Goal: Information Seeking & Learning: Learn about a topic

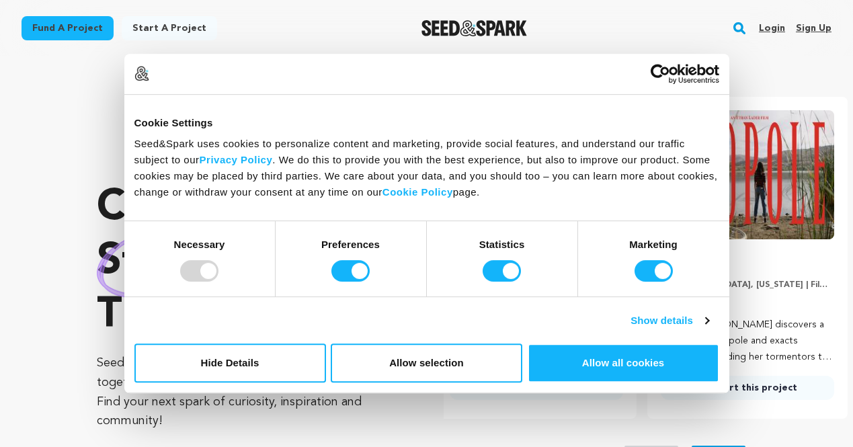
scroll to position [0, 222]
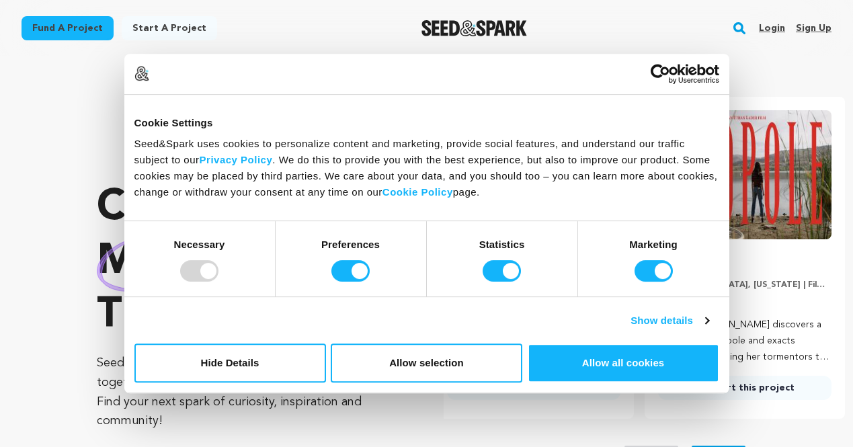
click at [556, 26] on div at bounding box center [474, 28] width 186 height 35
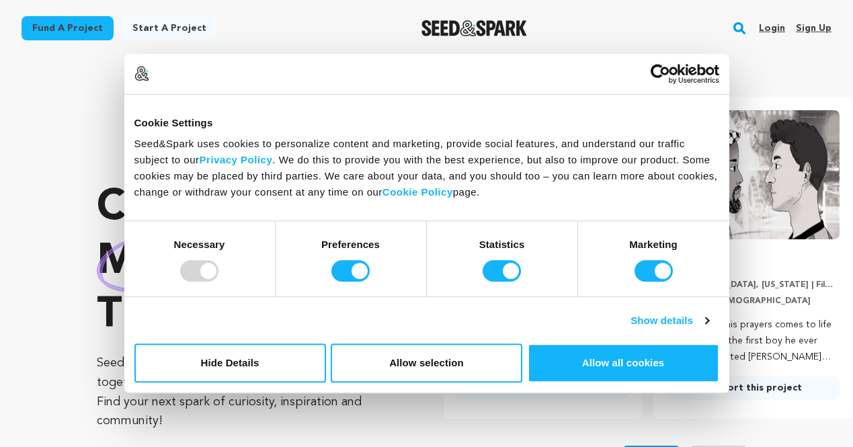
scroll to position [0, 0]
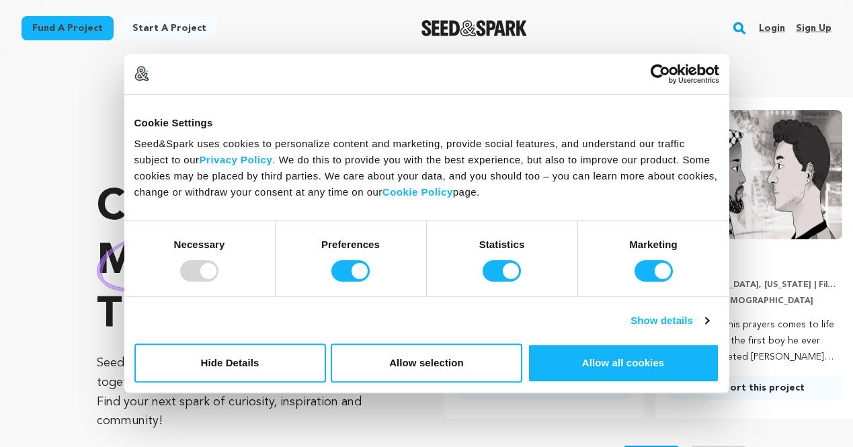
click at [485, 412] on li "ESTA NOCHE Los Angeles, California | Film Short Drama, LGBTQ ESTA NOCHE follows…" at bounding box center [544, 258] width 200 height 322
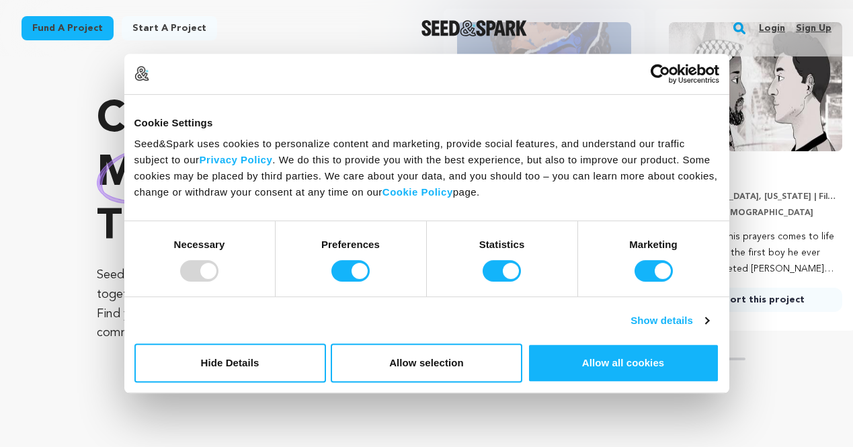
scroll to position [89, 0]
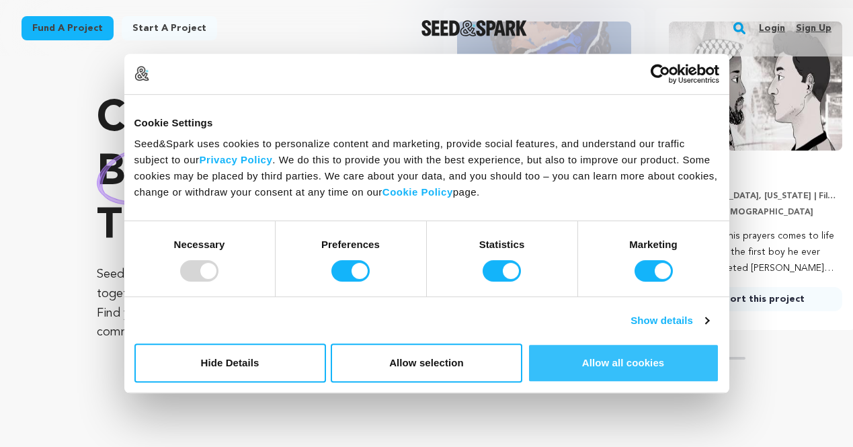
click at [594, 356] on button "Allow all cookies" at bounding box center [624, 363] width 192 height 39
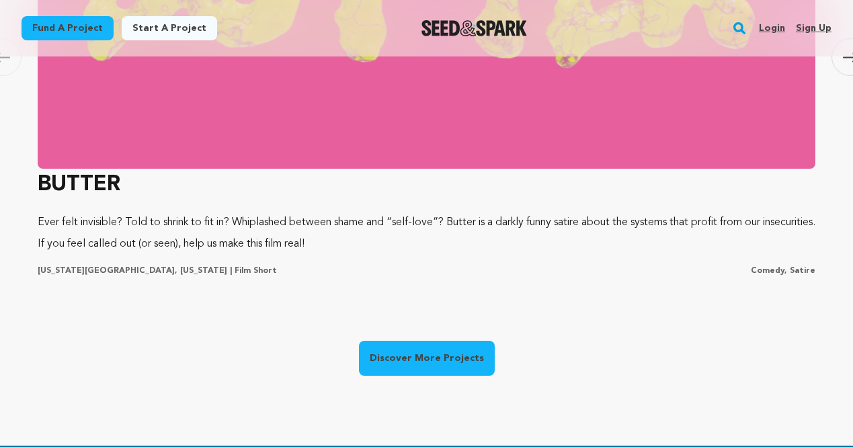
scroll to position [0, 0]
click at [60, 26] on link "Fund a project" at bounding box center [68, 28] width 92 height 24
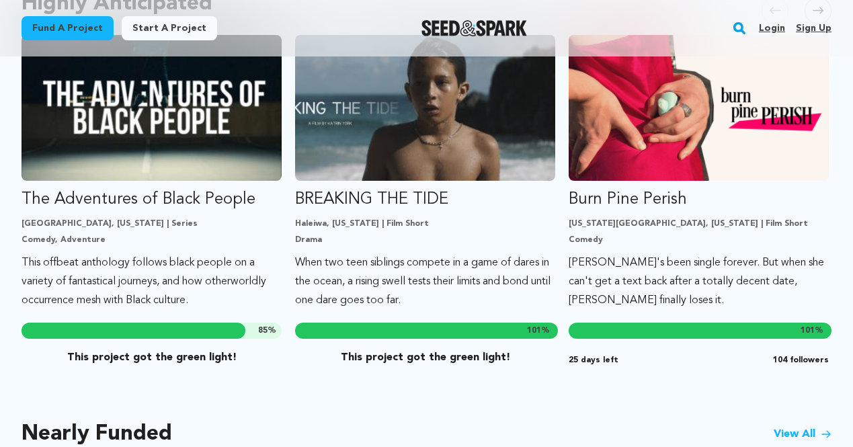
scroll to position [804, 0]
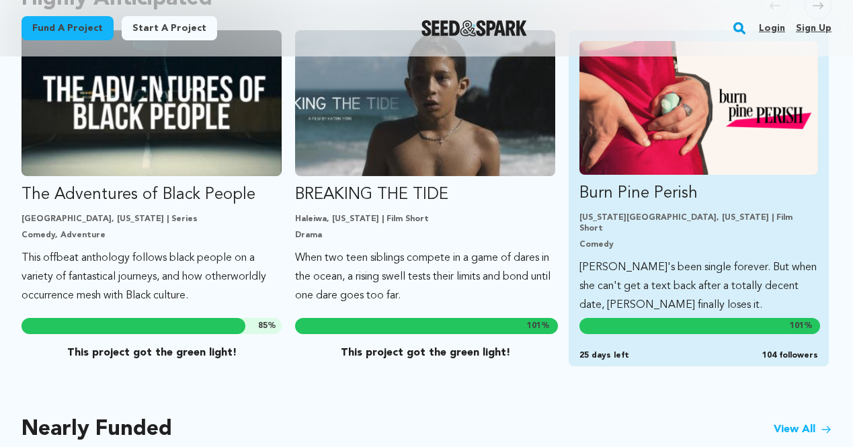
click at [638, 258] on p "[PERSON_NAME]'s been single forever. But when she can't get a text back after a…" at bounding box center [699, 286] width 239 height 56
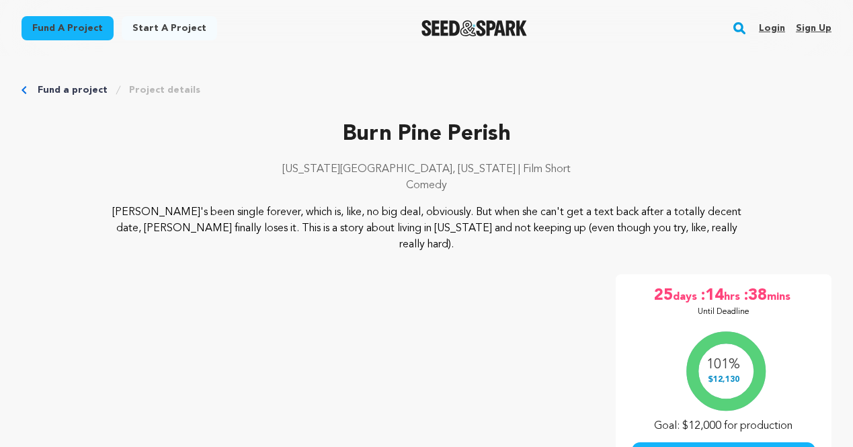
click at [717, 223] on p "Molly's been single forever, which is, like, no big deal, obviously. But when s…" at bounding box center [427, 228] width 648 height 48
drag, startPoint x: 714, startPoint y: 227, endPoint x: 108, endPoint y: 208, distance: 606.1
click at [108, 208] on p "Molly's been single forever, which is, like, no big deal, obviously. But when s…" at bounding box center [427, 228] width 648 height 48
copy p "Molly's been single forever, which is, like, no big deal, obviously. But when s…"
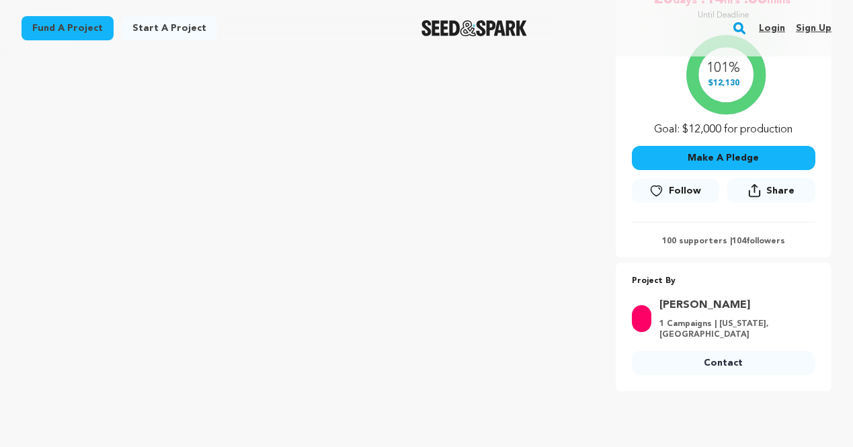
scroll to position [436, 0]
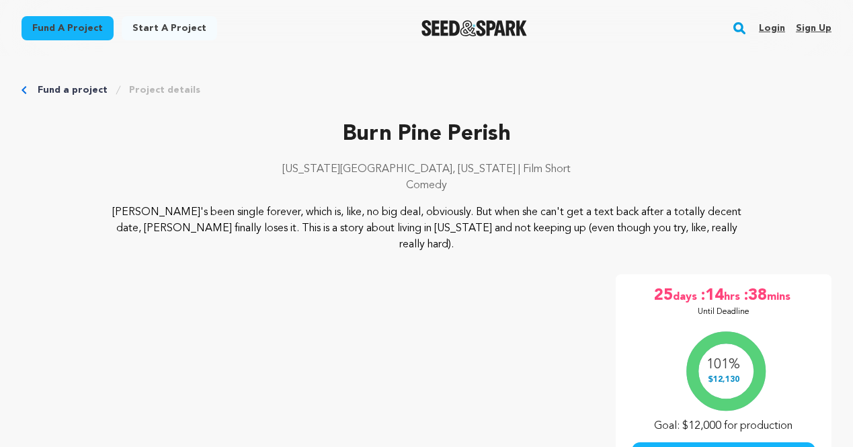
scroll to position [5, 0]
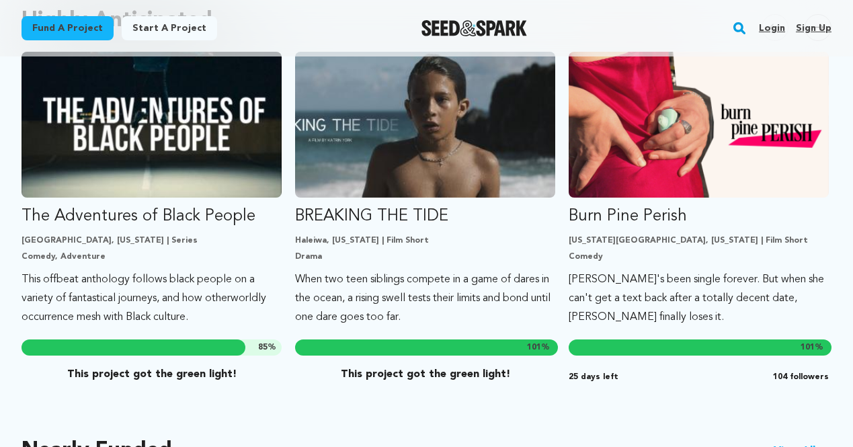
scroll to position [779, 0]
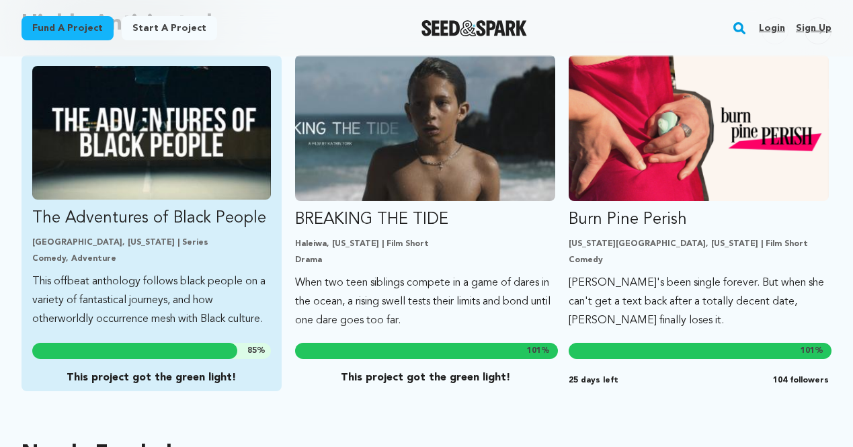
click at [233, 179] on img "Fund The Adventures of Black People" at bounding box center [151, 133] width 239 height 134
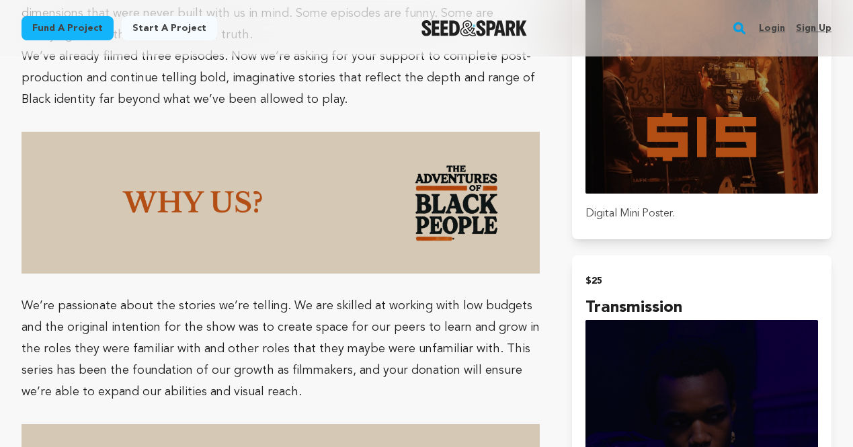
scroll to position [1299, 0]
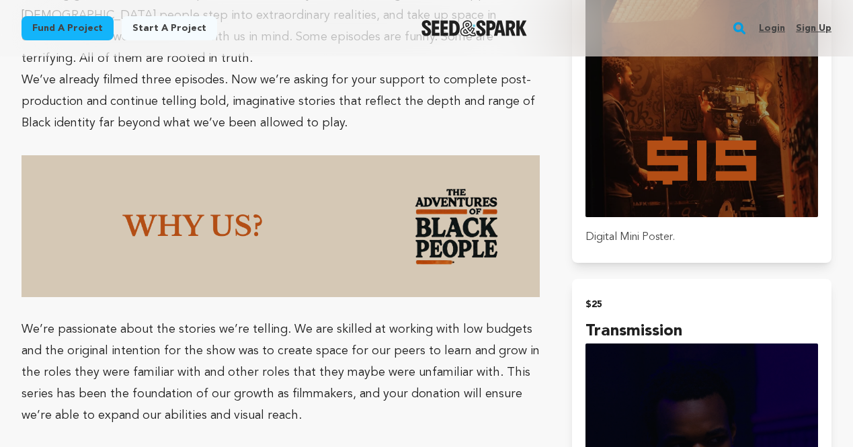
click at [268, 229] on img at bounding box center [281, 226] width 518 height 142
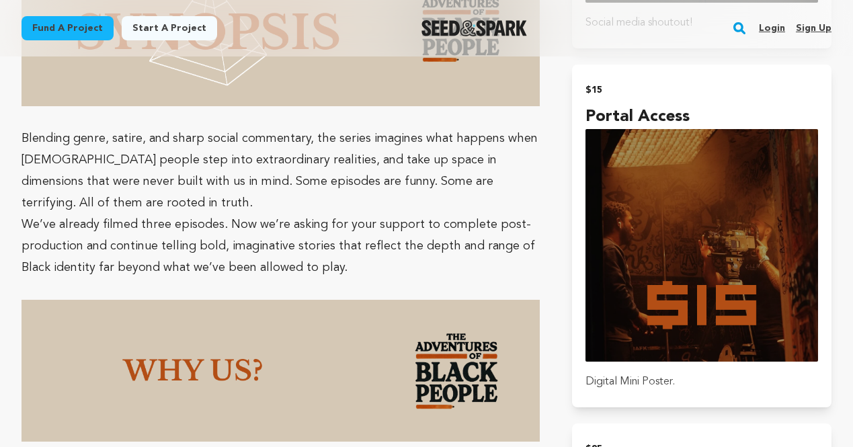
scroll to position [0, 0]
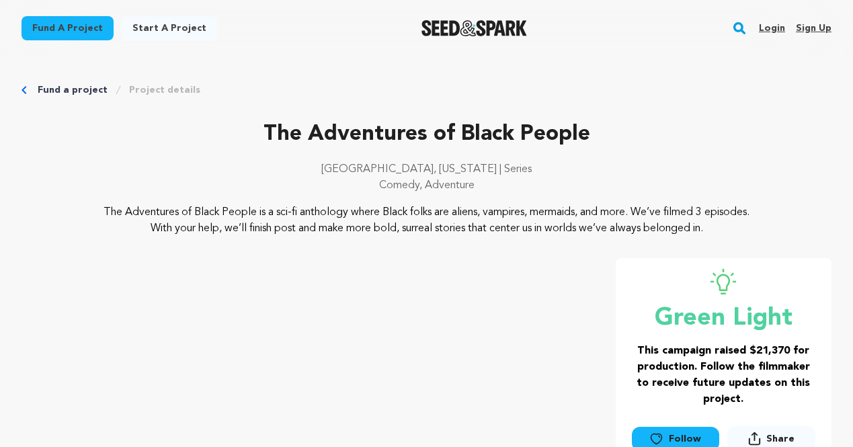
click at [81, 92] on link "Fund a project" at bounding box center [73, 89] width 70 height 13
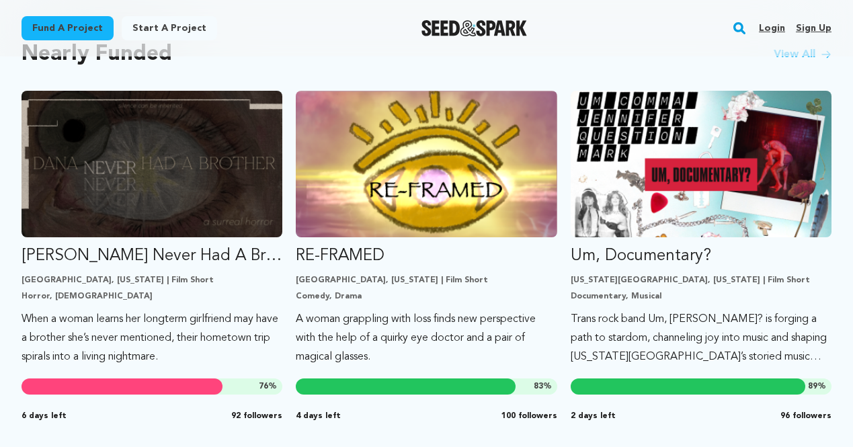
scroll to position [1169, 0]
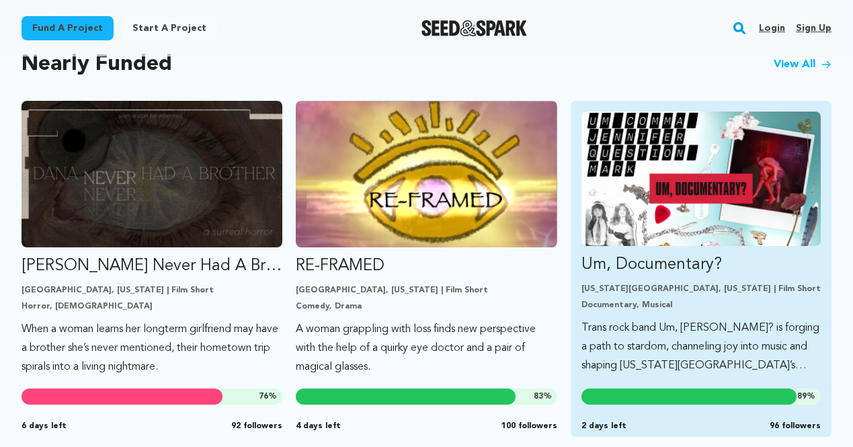
click at [672, 187] on img "Fund Um, Documentary?" at bounding box center [701, 179] width 239 height 134
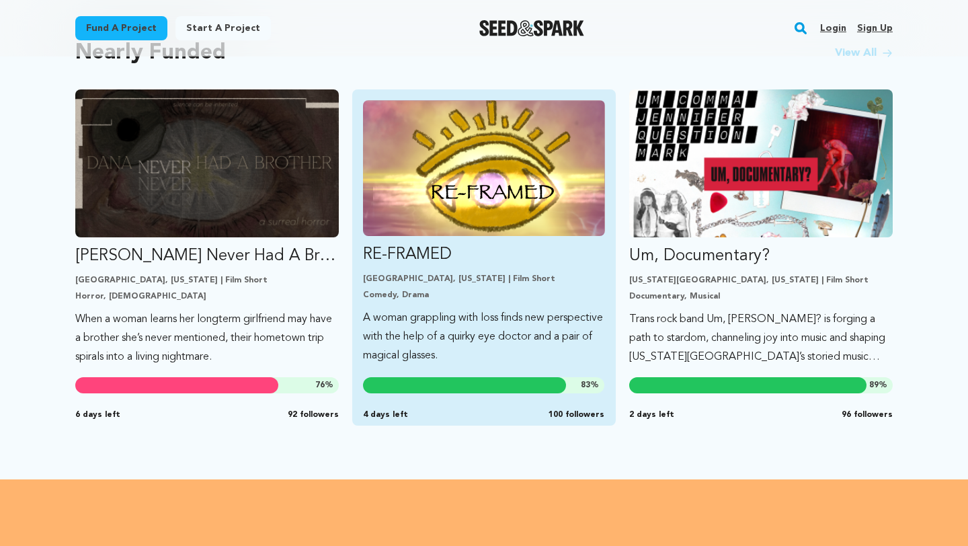
scroll to position [1177, 0]
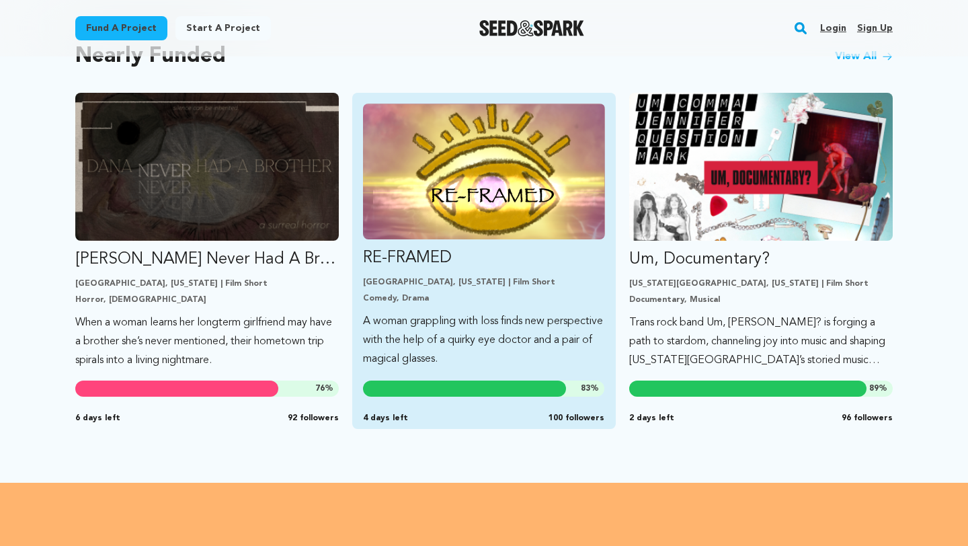
click at [438, 205] on img "Fund RE-FRAMED" at bounding box center [484, 172] width 242 height 136
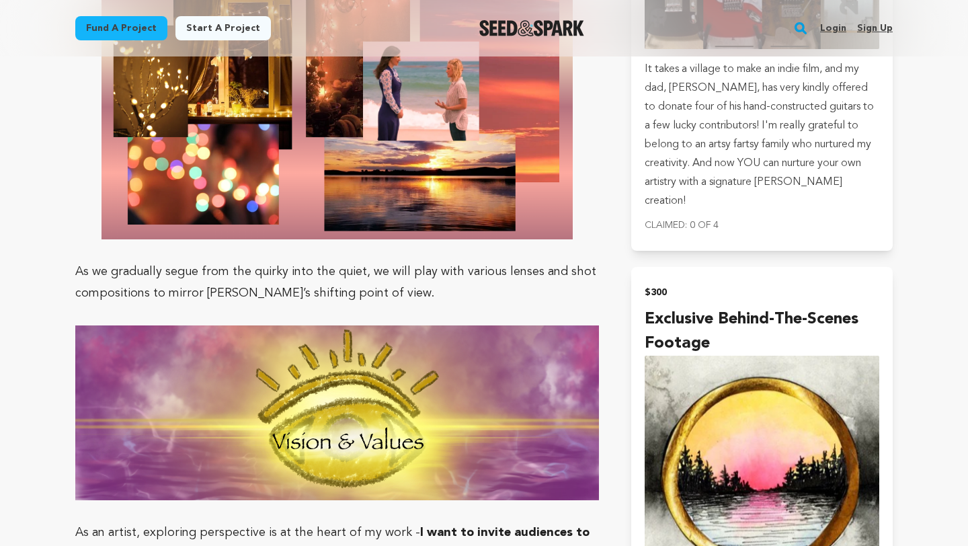
scroll to position [3037, 0]
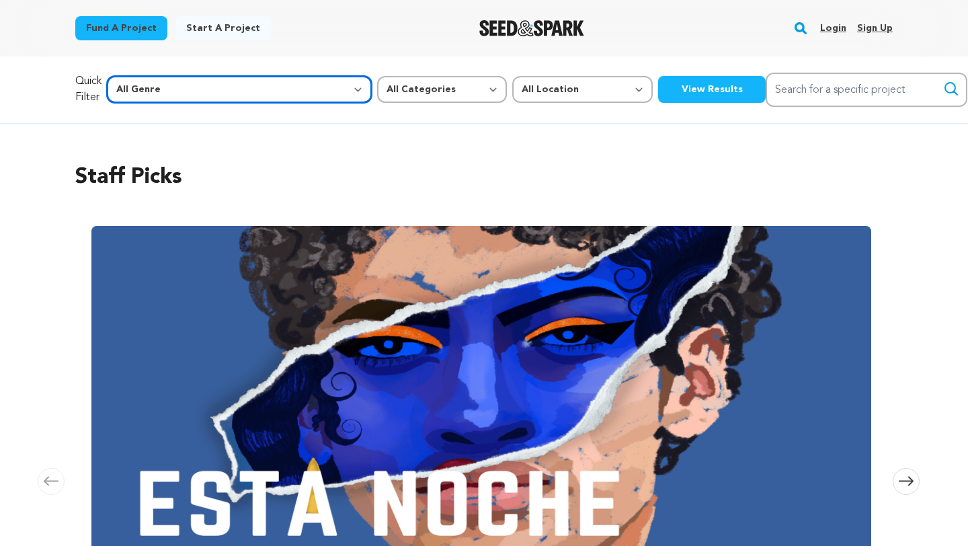
click at [248, 95] on select "All Genre Action Adventure Afrobeat Alternative Ambient Animation Bebop Big Ban…" at bounding box center [239, 89] width 265 height 27
select select "14"
click at [136, 76] on select "All Genre Action Adventure Afrobeat Alternative Ambient Animation Bebop Big Ban…" at bounding box center [239, 89] width 265 height 27
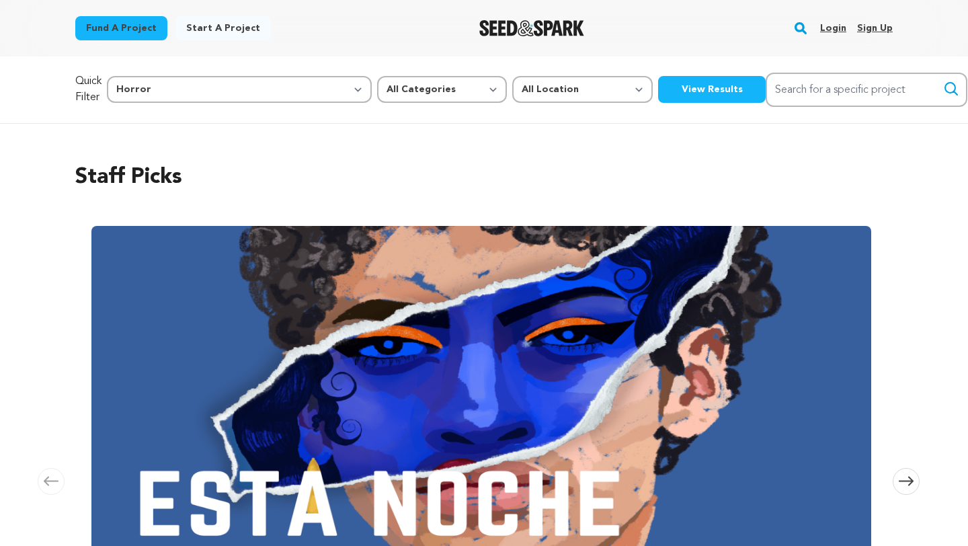
click at [658, 87] on button "View Results" at bounding box center [712, 89] width 108 height 27
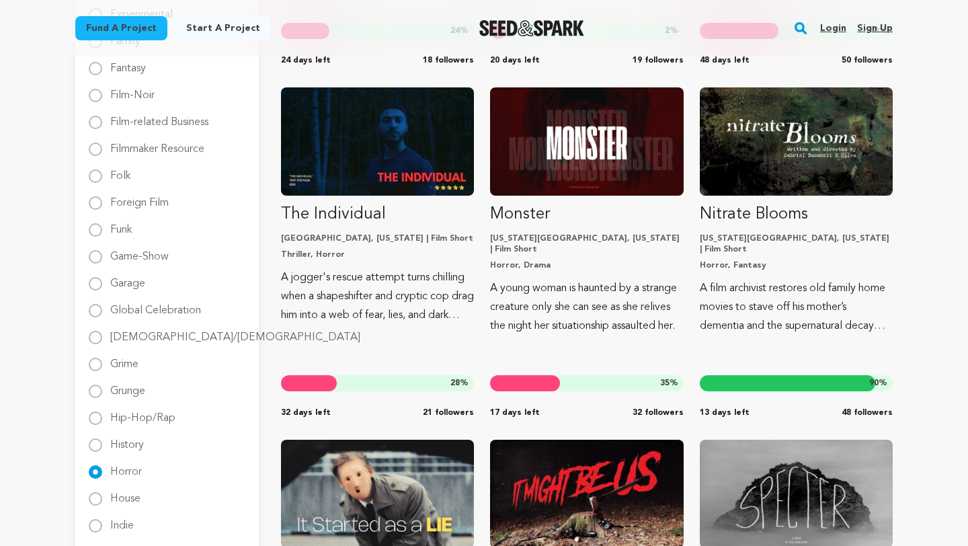
scroll to position [848, 0]
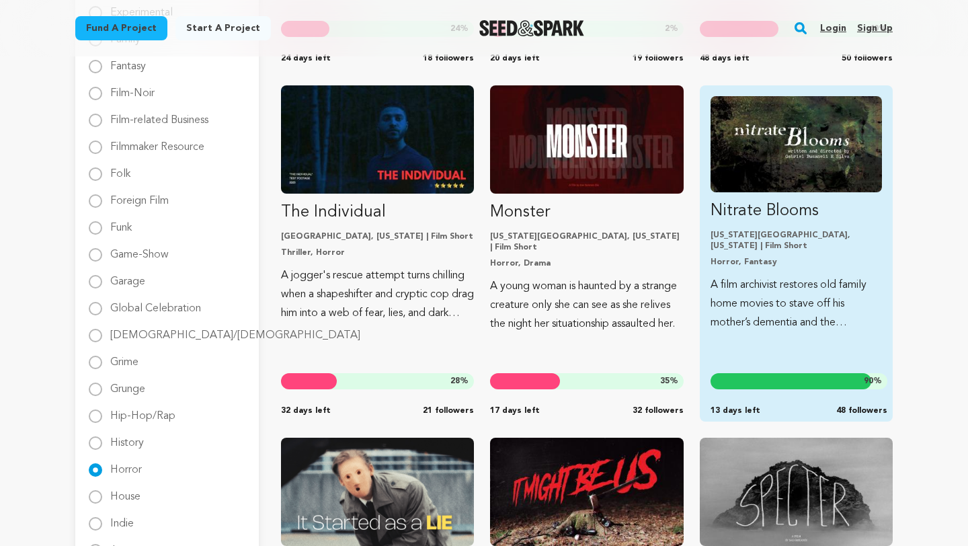
click at [755, 289] on p "A film archivist restores old family home movies to stave off his mother’s deme…" at bounding box center [796, 304] width 171 height 56
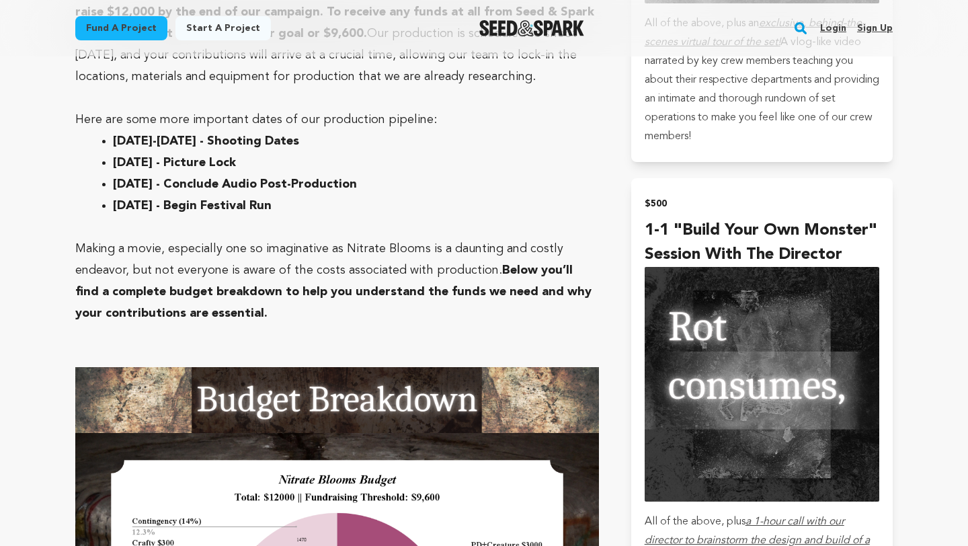
scroll to position [4012, 0]
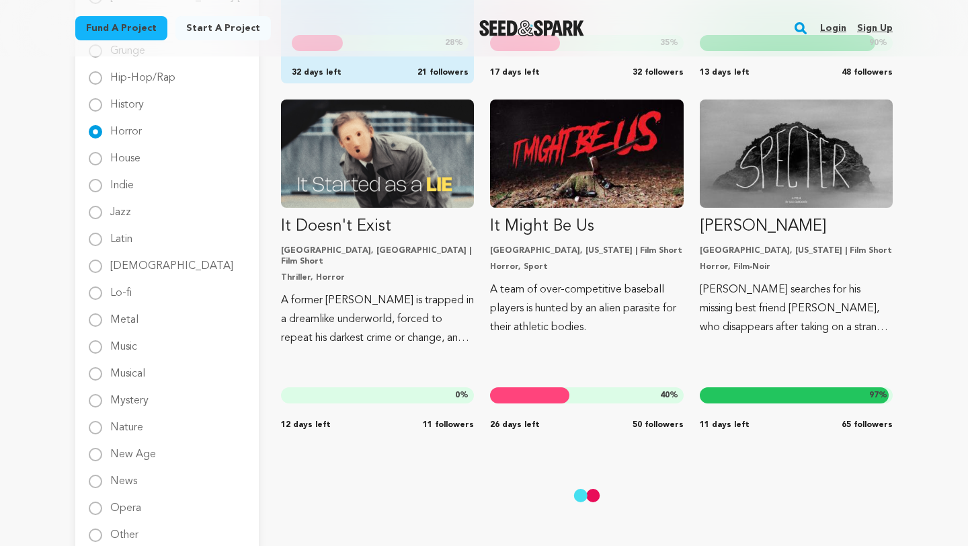
scroll to position [1198, 0]
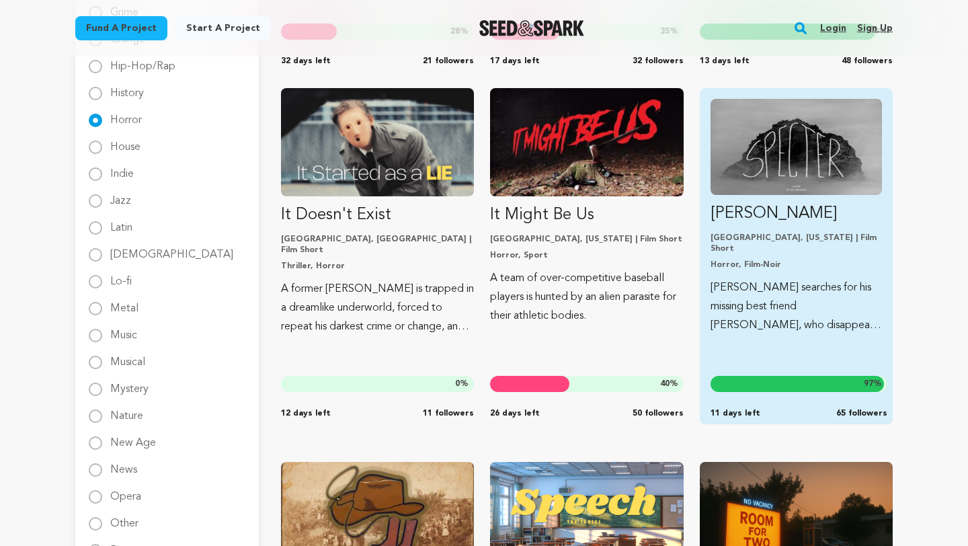
click at [812, 280] on p "[PERSON_NAME] searches for his missing best friend [PERSON_NAME], who disappear…" at bounding box center [796, 306] width 171 height 56
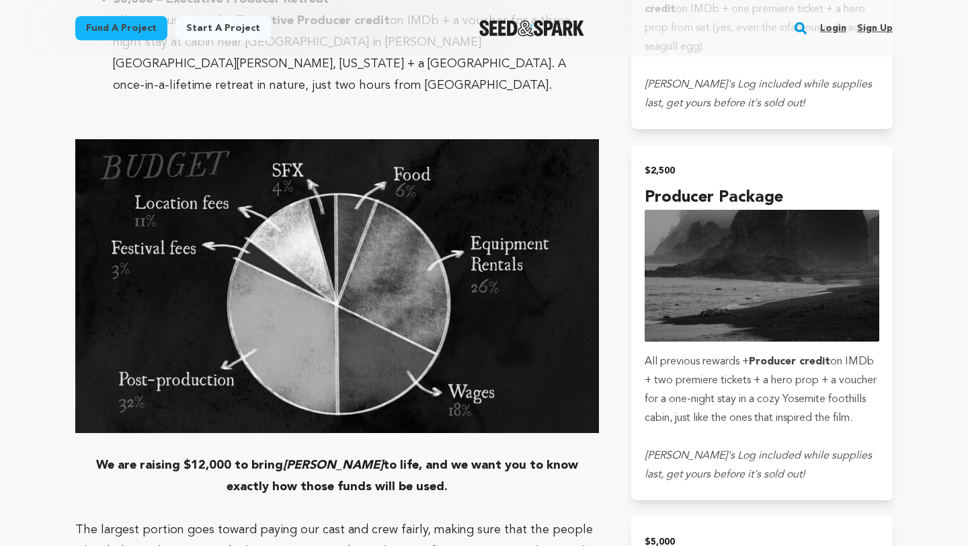
scroll to position [3423, 0]
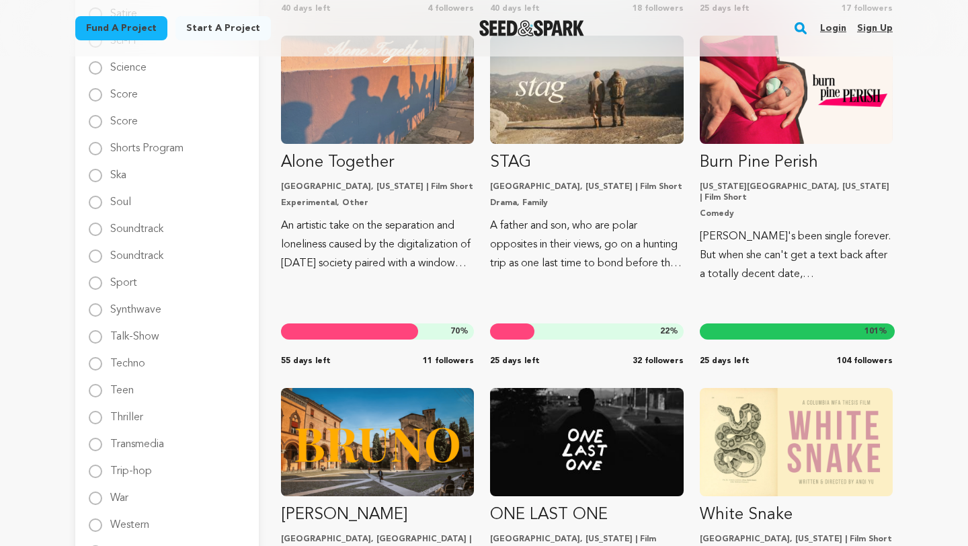
scroll to position [2011, 0]
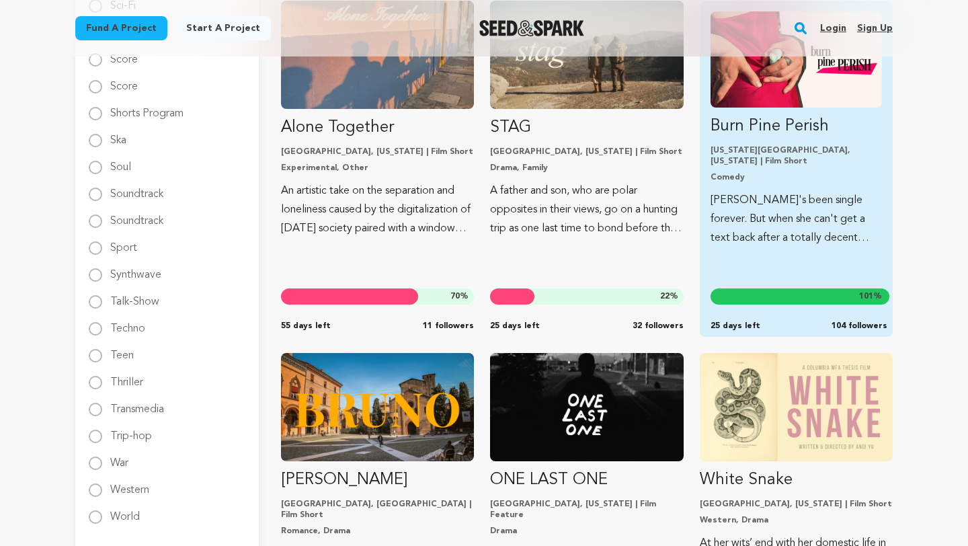
click at [783, 172] on p "Comedy" at bounding box center [796, 177] width 171 height 11
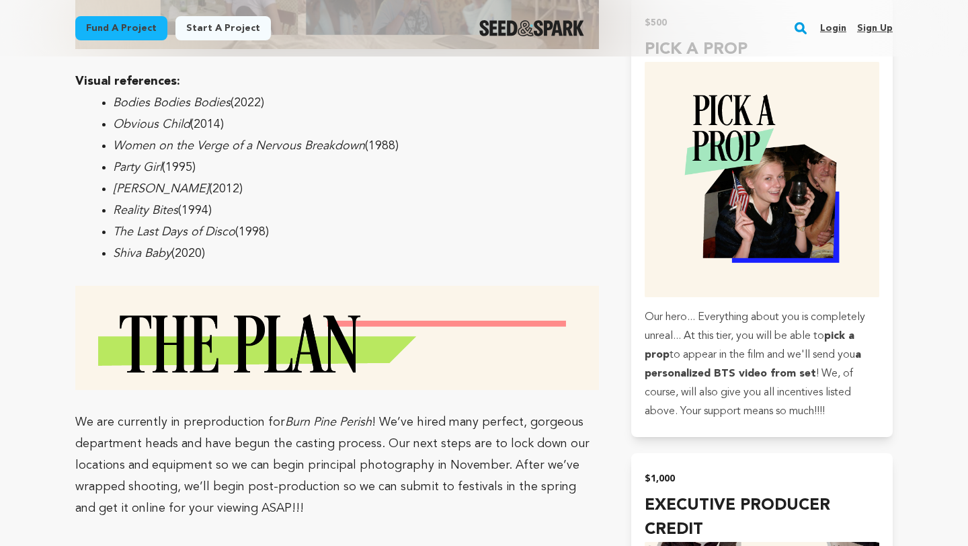
scroll to position [3079, 0]
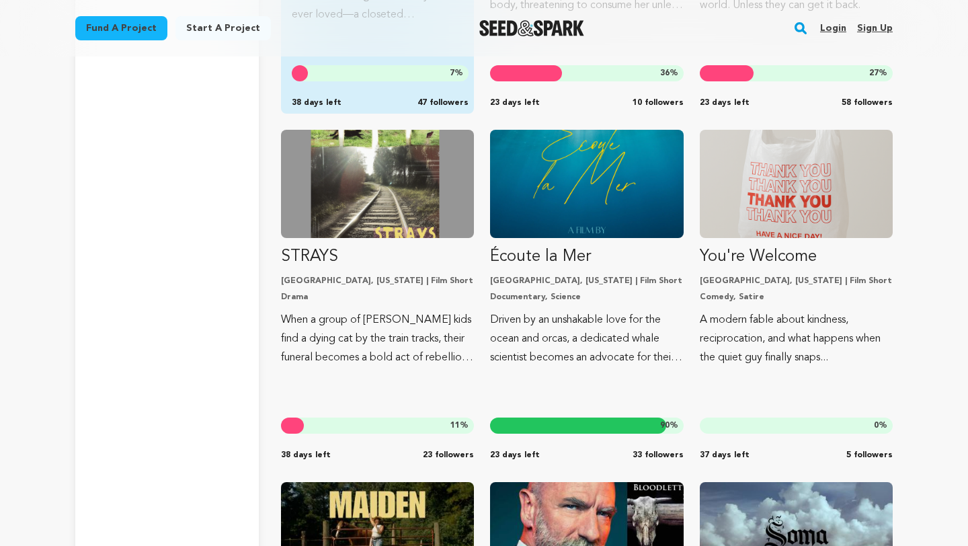
scroll to position [5107, 0]
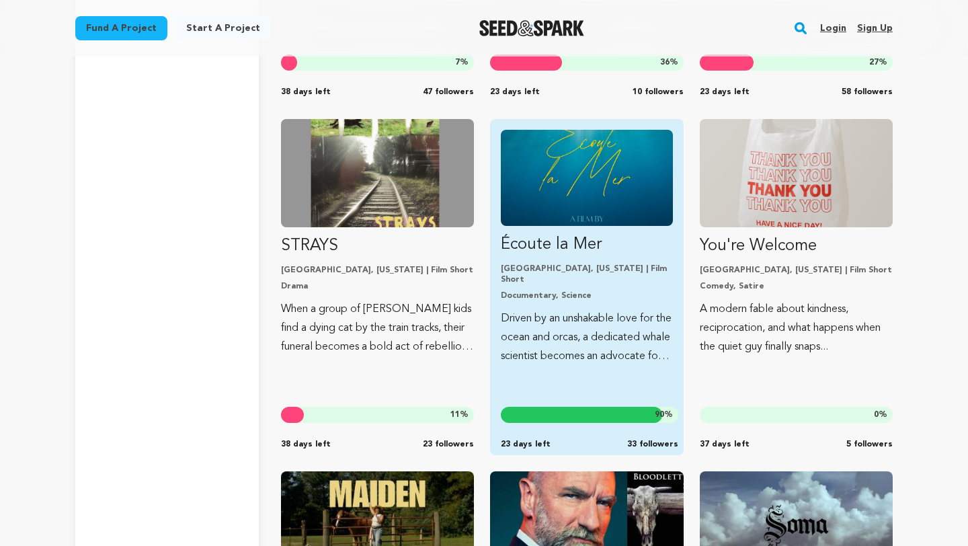
click at [588, 270] on p "[GEOGRAPHIC_DATA], [US_STATE] | Film Short" at bounding box center [586, 275] width 171 height 22
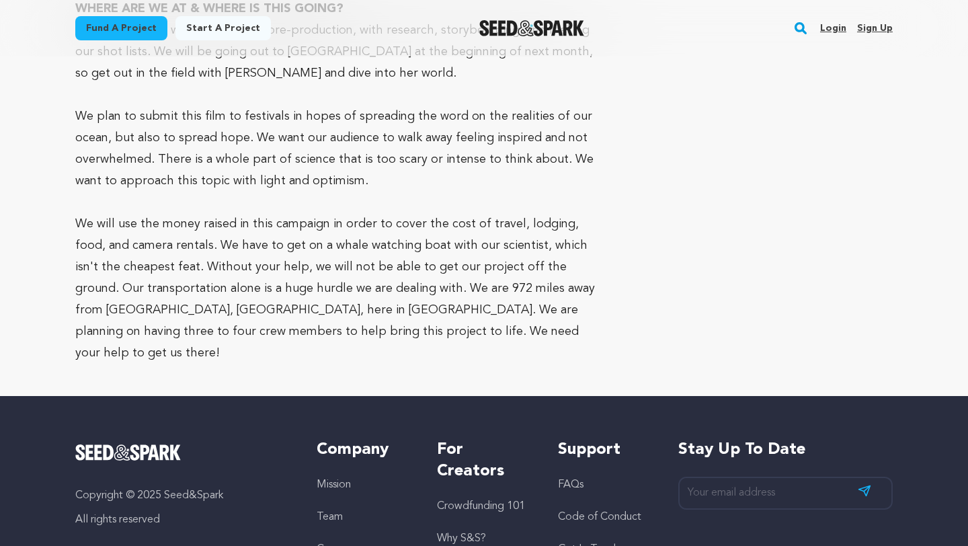
scroll to position [3072, 0]
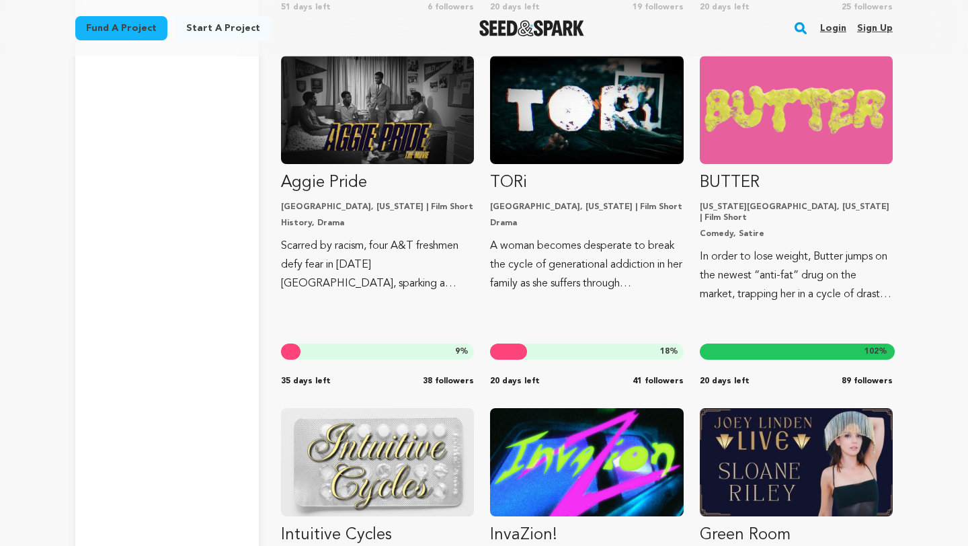
scroll to position [5900, 0]
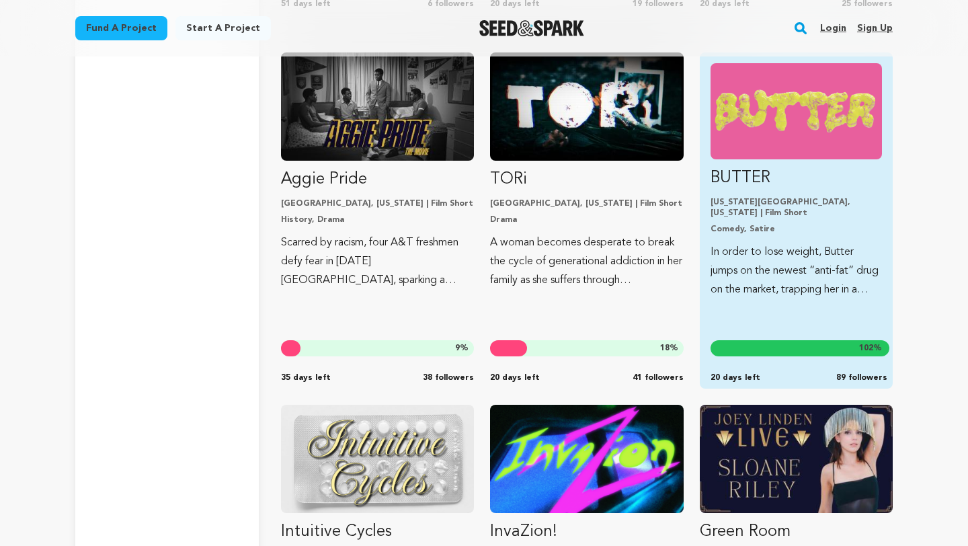
click at [770, 243] on p "In order to lose weight, Butter jumps on the newest “anti-fat” drug on the mark…" at bounding box center [796, 271] width 171 height 56
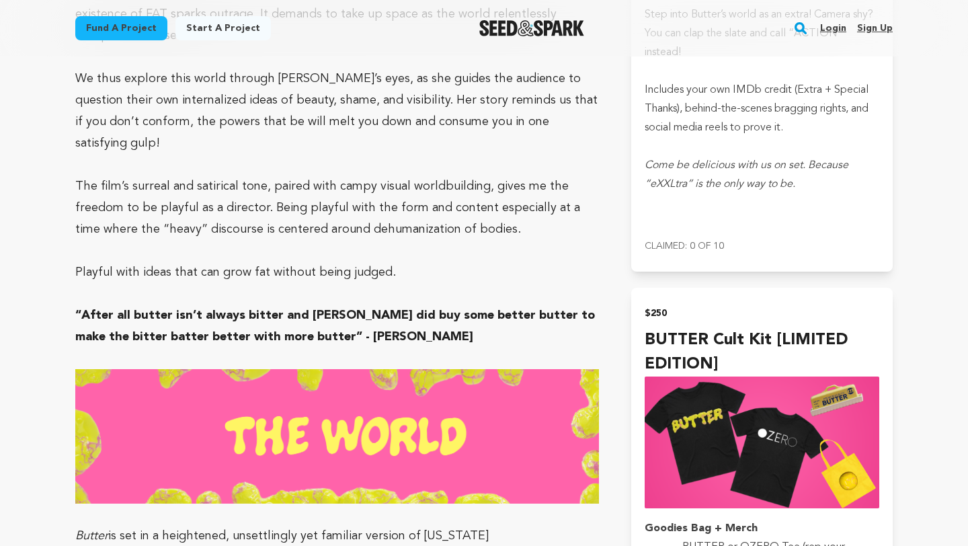
scroll to position [2684, 0]
